Goal: Task Accomplishment & Management: Use online tool/utility

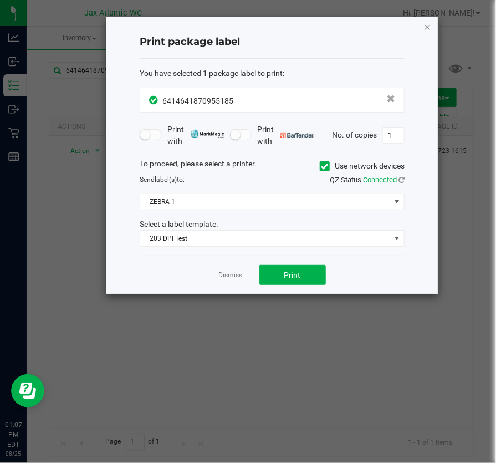
click at [429, 29] on icon "button" at bounding box center [428, 26] width 8 height 13
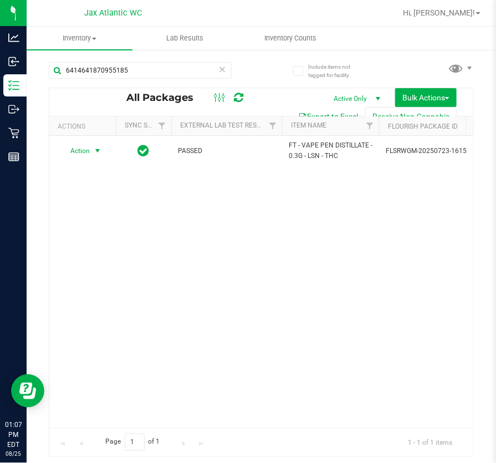
click at [222, 69] on icon at bounding box center [223, 68] width 8 height 13
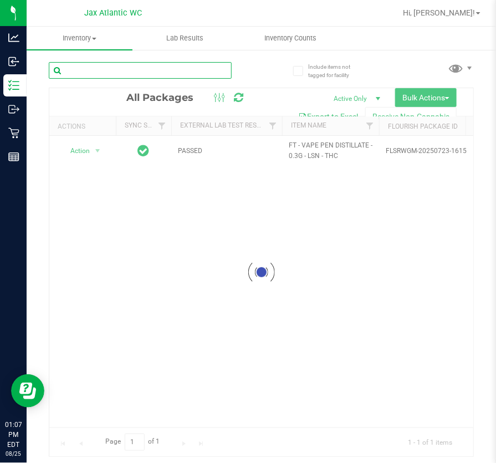
click at [131, 68] on input "text" at bounding box center [140, 70] width 183 height 17
type input "4711391415378815"
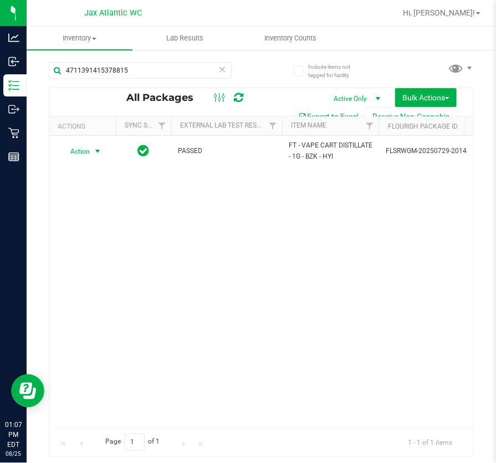
click at [83, 154] on span "Action" at bounding box center [75, 152] width 30 height 16
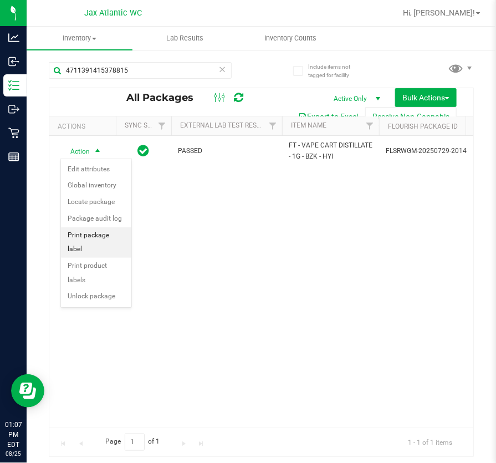
click at [111, 238] on li "Print package label" at bounding box center [96, 242] width 70 height 30
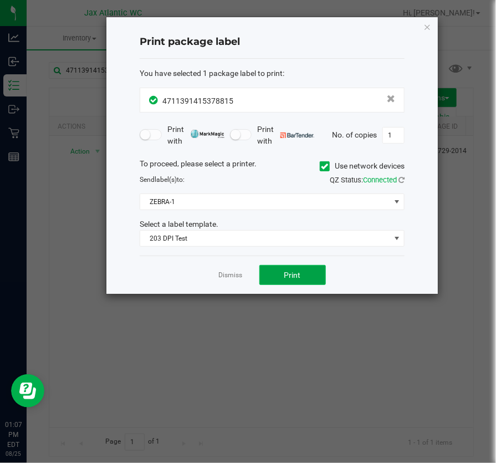
click at [301, 272] on button "Print" at bounding box center [292, 275] width 67 height 20
click at [231, 266] on div "Dismiss Print" at bounding box center [272, 275] width 265 height 38
click at [232, 274] on link "Dismiss" at bounding box center [231, 275] width 24 height 9
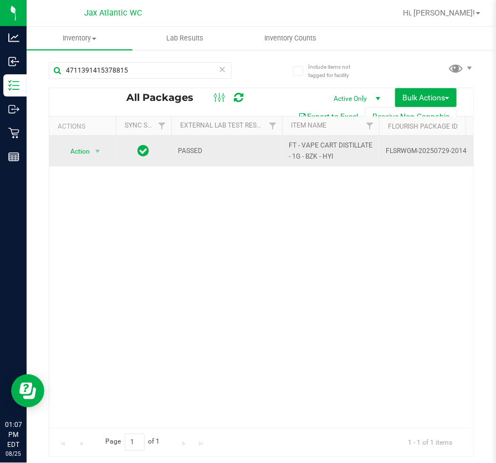
click at [65, 140] on td "Action Action Edit attributes Global inventory Locate package Package audit log…" at bounding box center [82, 151] width 67 height 30
click at [70, 145] on span "Action" at bounding box center [75, 152] width 30 height 16
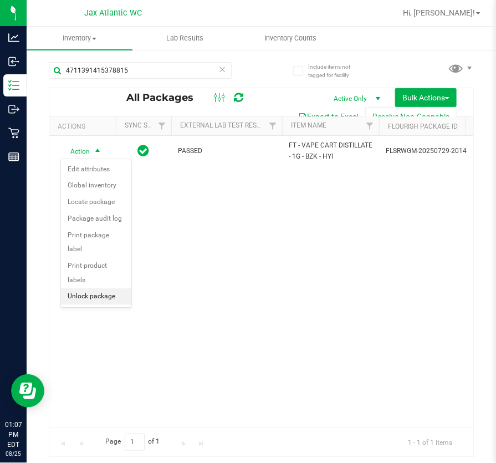
click at [101, 288] on li "Unlock package" at bounding box center [96, 296] width 70 height 17
click at [226, 71] on icon at bounding box center [223, 68] width 8 height 13
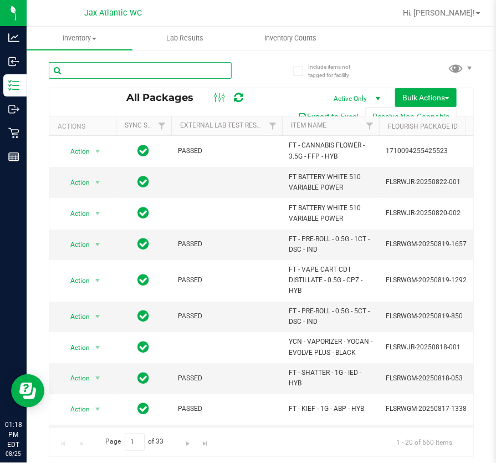
click at [141, 77] on input "text" at bounding box center [140, 70] width 183 height 17
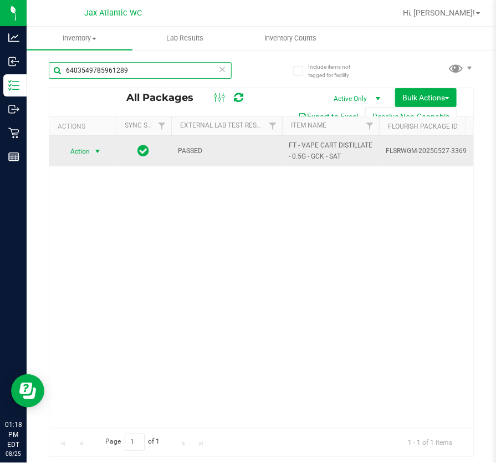
type input "6403549785961289"
click at [94, 150] on span "select" at bounding box center [97, 151] width 9 height 9
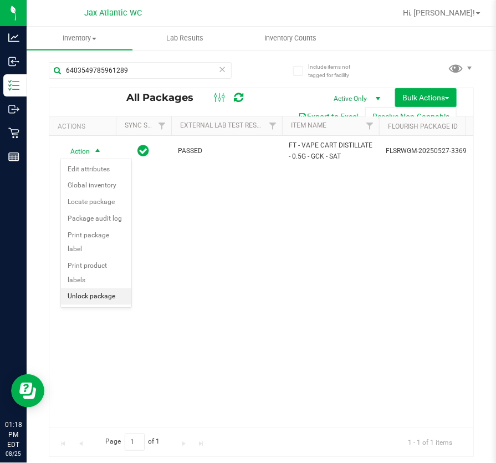
click at [98, 288] on li "Unlock package" at bounding box center [96, 296] width 70 height 17
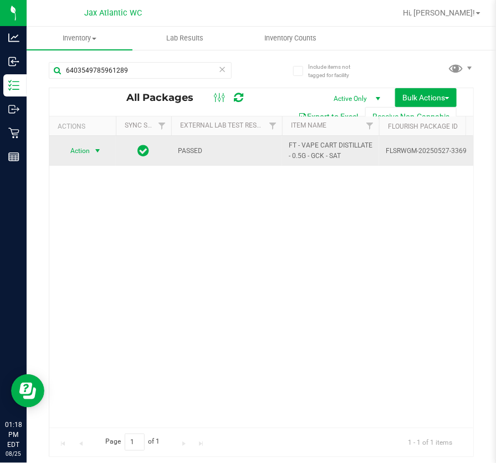
click at [86, 151] on span "Action" at bounding box center [75, 151] width 30 height 16
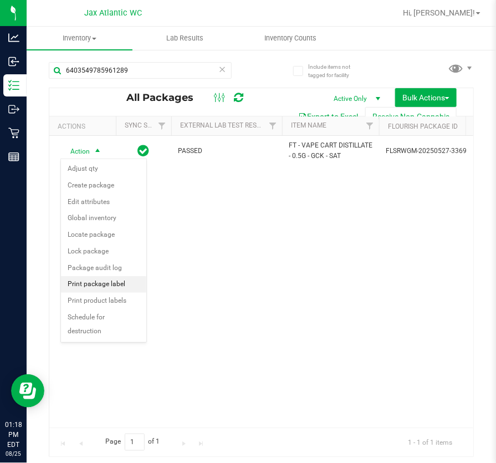
click at [110, 288] on li "Print package label" at bounding box center [103, 284] width 85 height 17
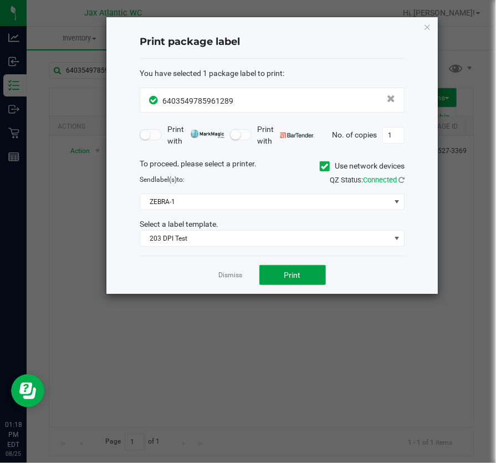
click at [304, 272] on button "Print" at bounding box center [292, 275] width 67 height 20
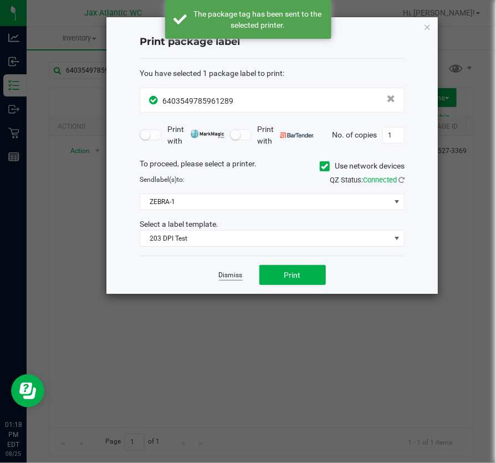
click at [227, 278] on link "Dismiss" at bounding box center [231, 275] width 24 height 9
